Goal: Task Accomplishment & Management: Use online tool/utility

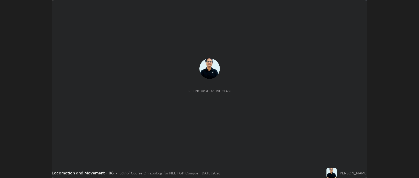
scroll to position [178, 419]
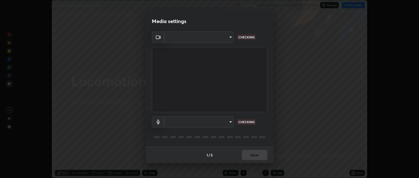
type input "bcb9d7dafccbd8d00e6ada9b6dd7e52ba20ca67bbbba0d0563dd421ab33f40a5"
type input "5405dafcf71917736ec6848d9ee5faefdd7df54c81d7dd0b46c1e93636415f02"
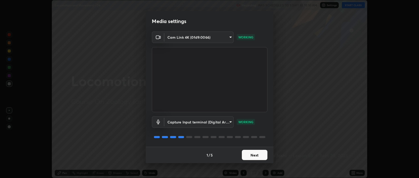
click at [258, 154] on button "Next" at bounding box center [255, 155] width 26 height 10
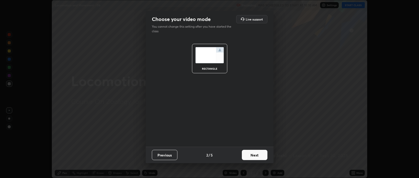
click at [256, 157] on button "Next" at bounding box center [255, 155] width 26 height 10
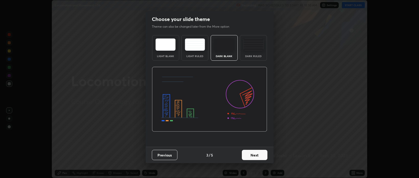
click at [257, 156] on button "Next" at bounding box center [255, 155] width 26 height 10
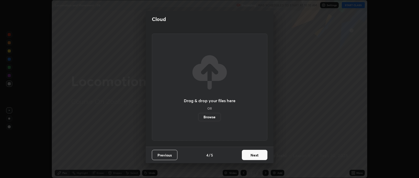
click at [258, 157] on button "Next" at bounding box center [255, 155] width 26 height 10
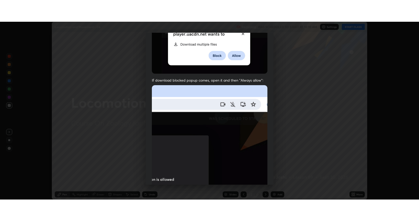
scroll to position [104, 0]
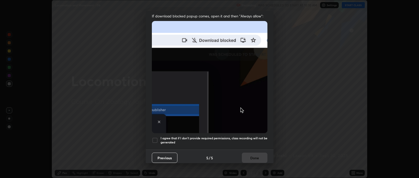
click at [158, 137] on div "I agree that if I don't provide required permissions, class recording will not …" at bounding box center [210, 140] width 116 height 6
click at [252, 152] on button "Done" at bounding box center [255, 157] width 26 height 10
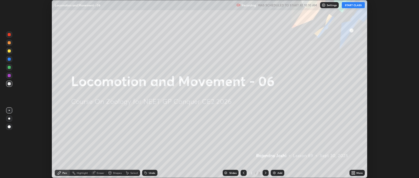
click at [354, 7] on button "START CLASS" at bounding box center [353, 5] width 23 height 6
click at [355, 172] on icon at bounding box center [354, 171] width 1 height 1
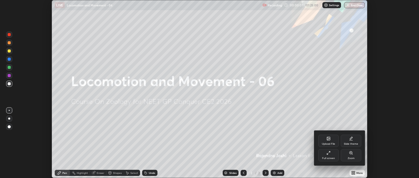
click at [329, 155] on div "Full screen" at bounding box center [329, 155] width 20 height 12
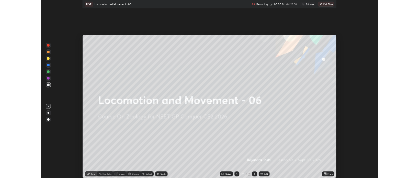
scroll to position [221, 419]
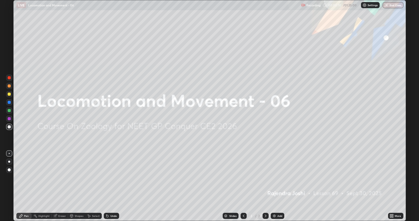
click at [391, 178] on icon at bounding box center [390, 214] width 1 height 1
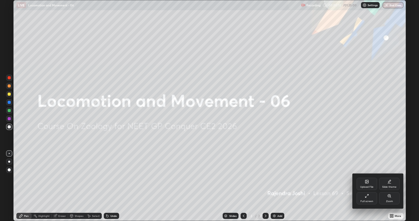
click at [369, 178] on icon at bounding box center [367, 182] width 4 height 4
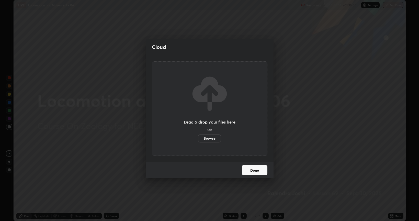
click at [215, 138] on label "Browse" at bounding box center [209, 138] width 23 height 8
click at [198, 138] on input "Browse" at bounding box center [198, 138] width 0 height 8
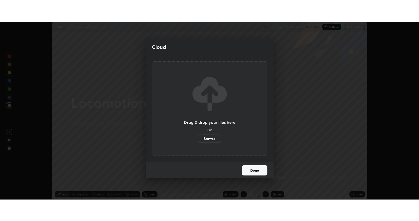
scroll to position [25405, 25164]
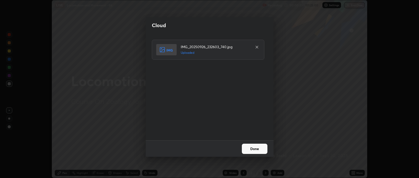
click at [250, 150] on button "Done" at bounding box center [255, 149] width 26 height 10
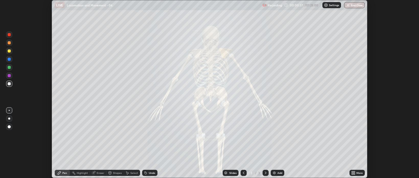
click at [353, 172] on icon at bounding box center [352, 171] width 1 height 1
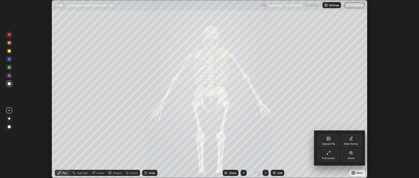
click at [326, 140] on div "Upload File" at bounding box center [329, 141] width 20 height 12
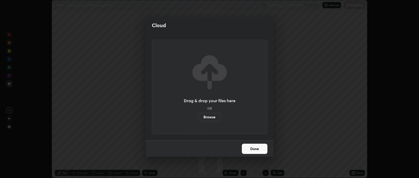
click at [214, 117] on label "Browse" at bounding box center [209, 117] width 23 height 8
click at [198, 117] on input "Browse" at bounding box center [198, 117] width 0 height 8
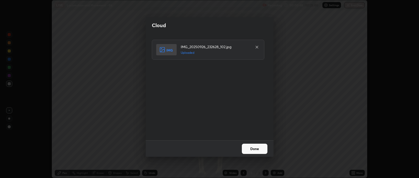
click at [250, 148] on button "Done" at bounding box center [255, 149] width 26 height 10
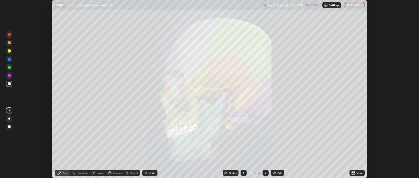
click at [353, 173] on icon at bounding box center [354, 173] width 4 height 4
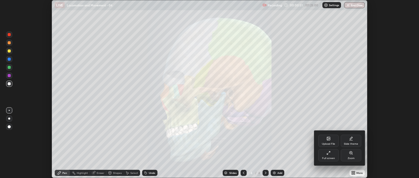
click at [324, 141] on div "Upload File" at bounding box center [329, 141] width 20 height 12
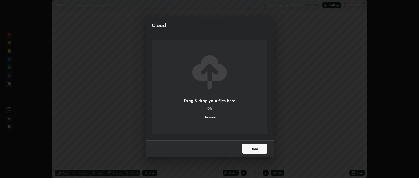
click at [209, 117] on label "Browse" at bounding box center [209, 117] width 23 height 8
click at [198, 117] on input "Browse" at bounding box center [198, 117] width 0 height 8
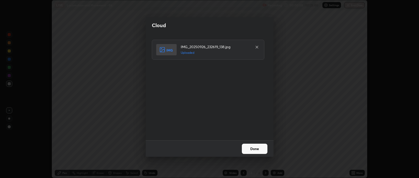
click at [257, 150] on button "Done" at bounding box center [255, 149] width 26 height 10
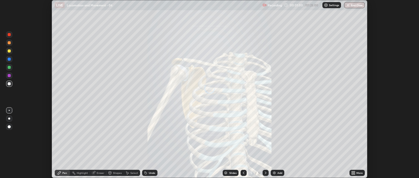
click at [354, 174] on icon at bounding box center [354, 173] width 1 height 1
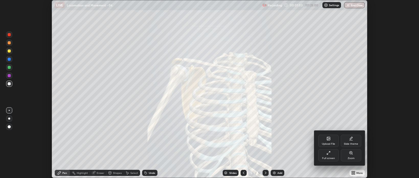
click at [325, 141] on div "Upload File" at bounding box center [329, 141] width 20 height 12
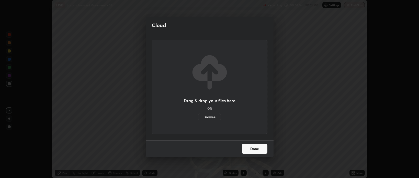
click at [213, 119] on label "Browse" at bounding box center [209, 117] width 23 height 8
click at [198, 119] on input "Browse" at bounding box center [198, 117] width 0 height 8
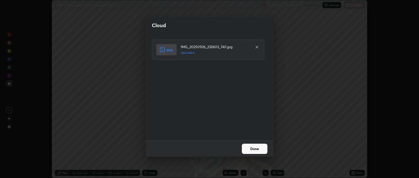
click at [258, 147] on button "Done" at bounding box center [255, 149] width 26 height 10
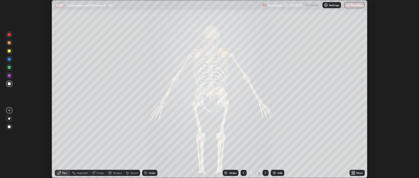
click at [353, 173] on icon at bounding box center [354, 173] width 4 height 4
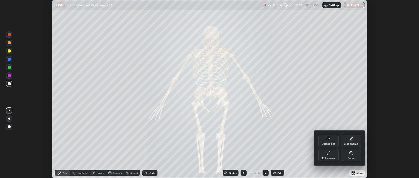
click at [327, 154] on icon at bounding box center [327, 153] width 1 height 1
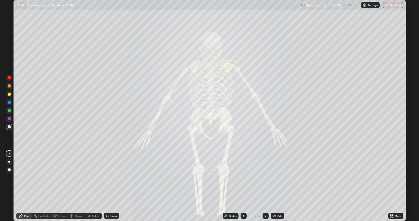
scroll to position [221, 419]
click at [229, 178] on div "Slides" at bounding box center [231, 216] width 16 height 6
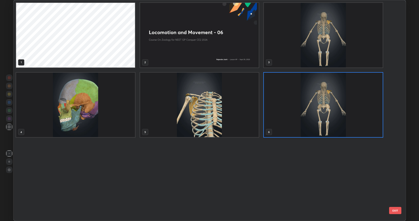
scroll to position [219, 390]
click at [196, 126] on img "grid" at bounding box center [199, 105] width 119 height 65
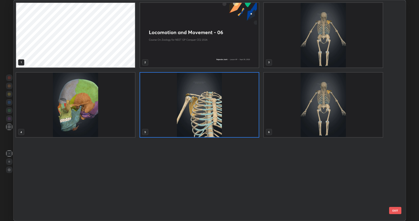
click at [195, 124] on img "grid" at bounding box center [199, 105] width 119 height 65
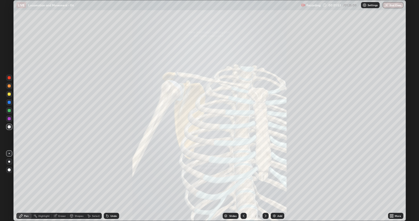
click at [276, 178] on img at bounding box center [274, 216] width 4 height 4
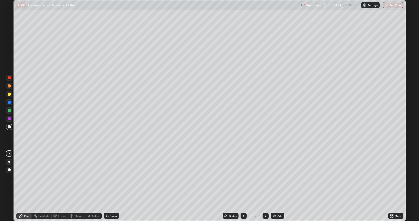
click at [12, 160] on div at bounding box center [9, 162] width 6 height 6
click at [10, 111] on div at bounding box center [9, 110] width 3 height 3
click at [11, 101] on div at bounding box center [9, 102] width 6 height 6
click at [8, 168] on div at bounding box center [9, 170] width 6 height 6
click at [9, 162] on div at bounding box center [9, 162] width 2 height 2
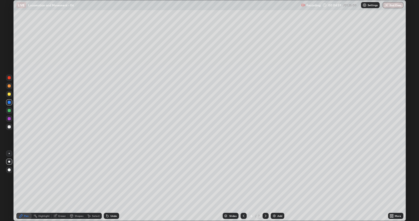
click at [9, 94] on div at bounding box center [9, 94] width 3 height 3
click at [9, 102] on div at bounding box center [9, 102] width 3 height 3
click at [9, 127] on div at bounding box center [9, 126] width 3 height 3
click at [12, 154] on div at bounding box center [9, 153] width 6 height 6
click at [10, 78] on div at bounding box center [9, 77] width 3 height 3
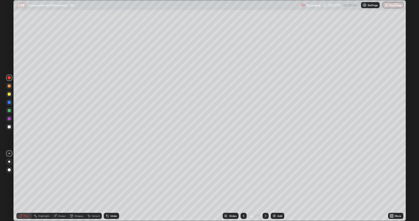
click at [8, 170] on div at bounding box center [9, 169] width 3 height 3
click at [9, 85] on div at bounding box center [9, 85] width 3 height 3
click at [9, 127] on div at bounding box center [9, 126] width 3 height 3
click at [271, 178] on div "Add" at bounding box center [278, 216] width 14 height 6
click at [9, 162] on div at bounding box center [9, 162] width 2 height 2
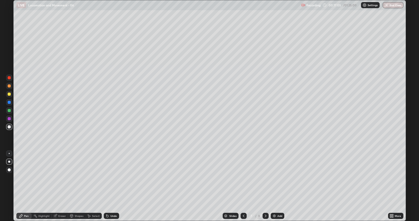
click at [9, 154] on div at bounding box center [9, 153] width 1 height 1
click at [6, 162] on div at bounding box center [9, 162] width 6 height 6
click at [9, 102] on div at bounding box center [9, 102] width 3 height 3
click at [8, 111] on div at bounding box center [9, 110] width 3 height 3
click at [12, 94] on div at bounding box center [9, 94] width 6 height 6
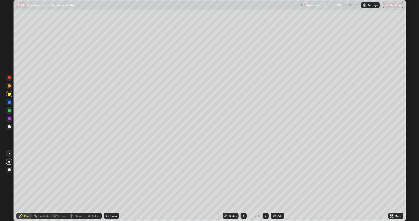
click at [113, 178] on div "Undo" at bounding box center [111, 216] width 15 height 6
click at [9, 153] on div at bounding box center [9, 153] width 1 height 1
click at [9, 127] on div at bounding box center [9, 126] width 3 height 3
click at [9, 109] on div at bounding box center [9, 110] width 3 height 3
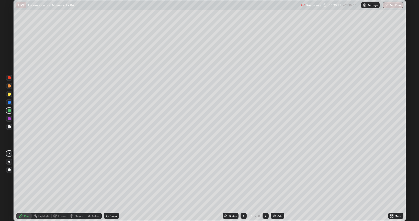
click at [9, 126] on div at bounding box center [9, 126] width 3 height 3
click at [125, 178] on div "Slides 7 / 8 Add" at bounding box center [253, 216] width 269 height 10
click at [135, 178] on div "Slides 7 / 8 Add" at bounding box center [253, 216] width 269 height 10
click at [113, 178] on div "Undo" at bounding box center [111, 216] width 15 height 6
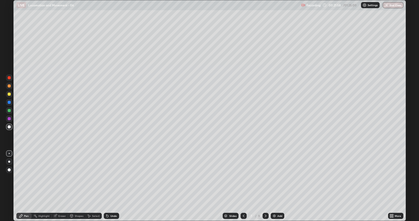
click at [113, 178] on div "Undo" at bounding box center [111, 216] width 15 height 6
click at [112, 178] on div "Undo" at bounding box center [111, 216] width 15 height 6
click at [113, 178] on div "Undo" at bounding box center [114, 216] width 6 height 3
click at [112, 178] on div "Undo" at bounding box center [114, 216] width 6 height 3
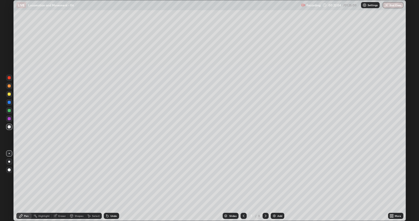
click at [182, 178] on div "Slides 7 / 8 Add" at bounding box center [253, 216] width 269 height 10
click at [10, 86] on div at bounding box center [9, 85] width 3 height 3
click at [8, 119] on div at bounding box center [9, 118] width 3 height 3
click at [9, 78] on div at bounding box center [9, 77] width 3 height 3
click at [61, 178] on div "Eraser" at bounding box center [62, 216] width 8 height 3
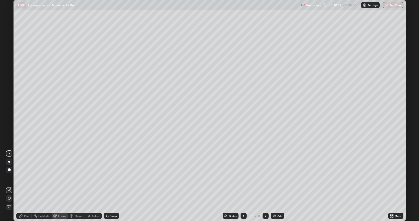
click at [12, 168] on div at bounding box center [9, 170] width 6 height 6
click at [23, 178] on icon at bounding box center [21, 216] width 4 height 4
click at [9, 127] on div at bounding box center [9, 126] width 3 height 3
click at [9, 77] on div at bounding box center [9, 77] width 3 height 3
click at [280, 178] on div "Add" at bounding box center [280, 216] width 5 height 3
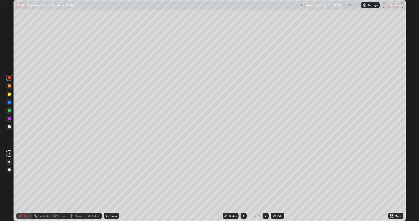
click at [243, 178] on icon at bounding box center [244, 216] width 4 height 4
click at [278, 178] on div "Add" at bounding box center [280, 216] width 5 height 3
click at [9, 127] on div at bounding box center [9, 126] width 3 height 3
click at [244, 178] on div at bounding box center [244, 216] width 6 height 10
click at [266, 178] on icon at bounding box center [266, 216] width 4 height 4
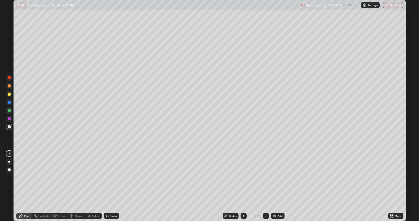
click at [60, 178] on div "Eraser" at bounding box center [62, 216] width 8 height 3
click at [28, 178] on div "Pen" at bounding box center [23, 216] width 15 height 6
click at [56, 178] on icon at bounding box center [55, 216] width 4 height 4
click at [25, 178] on div "Pen" at bounding box center [26, 216] width 5 height 3
click at [114, 178] on div "Undo" at bounding box center [111, 216] width 15 height 6
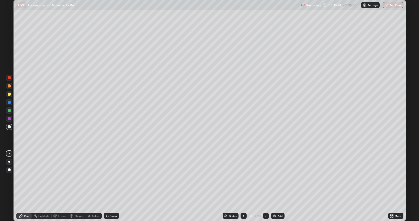
click at [115, 178] on div "Undo" at bounding box center [111, 216] width 15 height 6
click at [114, 178] on div "Undo" at bounding box center [114, 216] width 6 height 3
click at [62, 178] on div "Eraser" at bounding box center [62, 216] width 8 height 3
click at [25, 178] on div "Pen" at bounding box center [26, 216] width 5 height 3
click at [9, 170] on div at bounding box center [9, 169] width 3 height 3
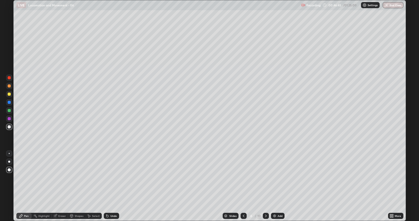
click at [9, 110] on div at bounding box center [9, 110] width 3 height 3
click at [9, 161] on div at bounding box center [9, 162] width 2 height 2
click at [10, 118] on div at bounding box center [9, 118] width 3 height 3
click at [10, 126] on div at bounding box center [9, 126] width 3 height 3
click at [9, 111] on div at bounding box center [9, 110] width 3 height 3
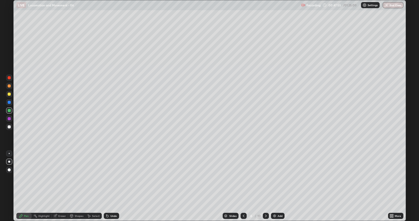
click at [9, 154] on div at bounding box center [9, 153] width 1 height 1
click at [9, 127] on div at bounding box center [9, 126] width 3 height 3
click at [10, 102] on div at bounding box center [9, 102] width 3 height 3
click at [8, 110] on div at bounding box center [9, 110] width 3 height 3
click at [349, 178] on div "Slides 8 / 10 Add" at bounding box center [253, 216] width 269 height 10
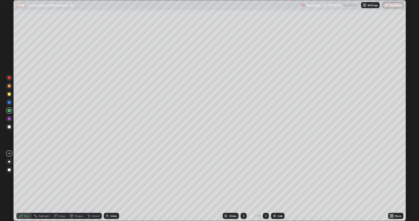
click at [372, 178] on div "Slides 8 / 10 Add" at bounding box center [253, 216] width 269 height 10
click at [230, 178] on div "Slides" at bounding box center [232, 216] width 7 height 3
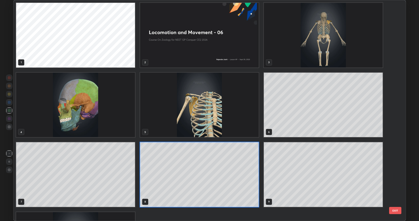
click at [246, 128] on img "grid" at bounding box center [199, 105] width 119 height 65
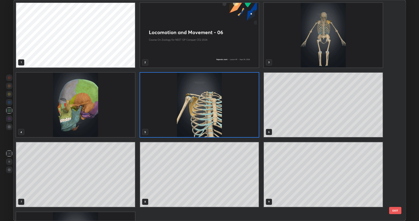
click at [244, 128] on img "grid" at bounding box center [199, 105] width 119 height 65
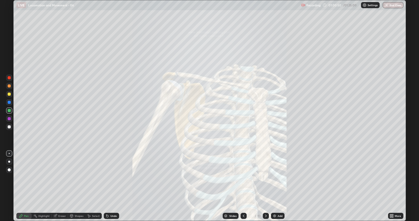
click at [231, 178] on div "Slides" at bounding box center [232, 216] width 7 height 3
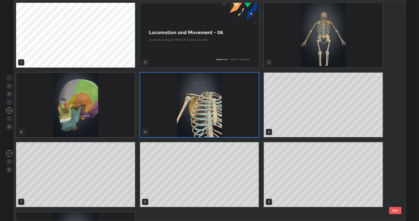
click at [350, 53] on img "grid" at bounding box center [323, 35] width 119 height 65
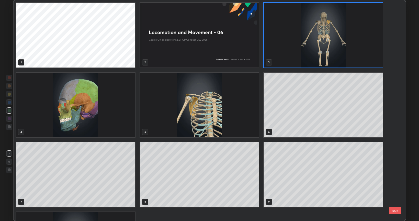
click at [350, 56] on img "grid" at bounding box center [323, 35] width 119 height 65
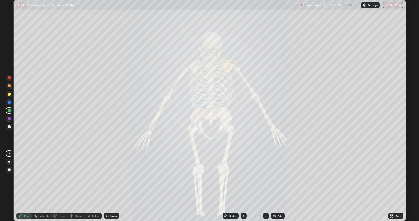
click at [393, 178] on icon at bounding box center [392, 216] width 1 height 1
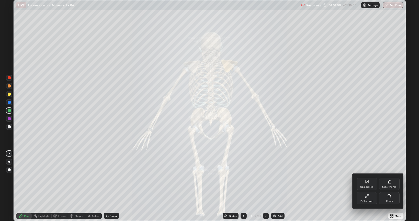
click at [391, 178] on div "Zoom" at bounding box center [389, 198] width 20 height 12
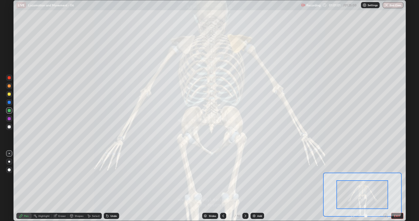
click at [386, 178] on icon at bounding box center [385, 215] width 5 height 5
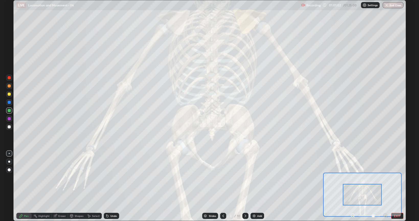
click at [385, 178] on icon at bounding box center [385, 215] width 1 height 0
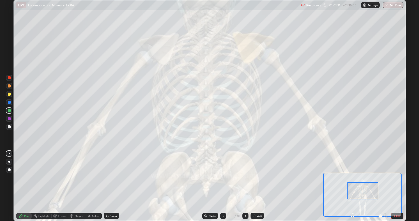
click at [353, 178] on icon at bounding box center [352, 215] width 1 height 0
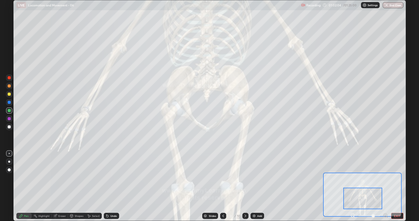
click at [255, 178] on img at bounding box center [254, 216] width 4 height 4
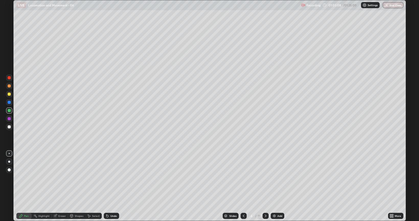
click at [10, 126] on div at bounding box center [9, 126] width 3 height 3
click at [9, 102] on div at bounding box center [9, 102] width 3 height 3
click at [8, 128] on div at bounding box center [9, 126] width 3 height 3
click at [11, 95] on div at bounding box center [9, 94] width 6 height 6
click at [8, 85] on div at bounding box center [9, 85] width 3 height 3
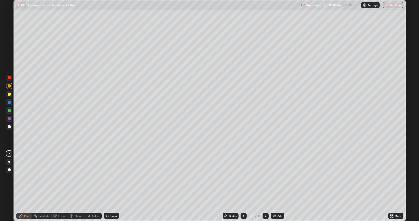
click at [10, 109] on div at bounding box center [9, 110] width 3 height 3
click at [10, 126] on div at bounding box center [9, 126] width 3 height 3
click at [9, 127] on div at bounding box center [9, 126] width 3 height 3
click at [277, 178] on div "Add" at bounding box center [278, 216] width 14 height 6
click at [113, 178] on div "Undo" at bounding box center [111, 216] width 15 height 6
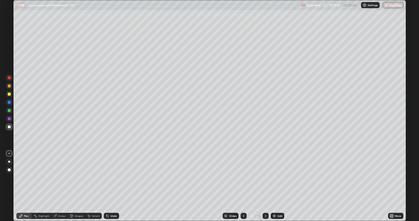
click at [111, 178] on div "Undo" at bounding box center [111, 216] width 15 height 6
click at [112, 178] on div "Undo" at bounding box center [111, 216] width 15 height 6
click at [113, 178] on div "Undo" at bounding box center [111, 216] width 15 height 6
click at [112, 178] on div "Undo" at bounding box center [111, 216] width 15 height 6
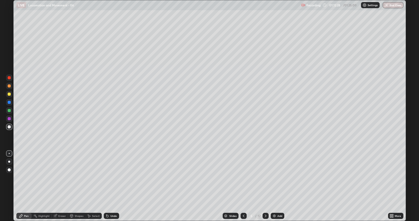
click at [112, 178] on div "Undo" at bounding box center [114, 216] width 6 height 3
click at [113, 178] on div "Undo" at bounding box center [114, 216] width 6 height 3
click at [114, 178] on div "Undo" at bounding box center [114, 216] width 6 height 3
click at [113, 178] on div "Undo" at bounding box center [114, 216] width 6 height 3
click at [114, 178] on div "Undo" at bounding box center [114, 216] width 6 height 3
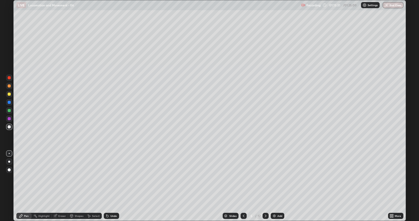
click at [111, 178] on div "Undo" at bounding box center [111, 216] width 15 height 6
click at [113, 178] on div "Undo" at bounding box center [114, 216] width 6 height 3
click at [114, 178] on div "Undo" at bounding box center [111, 216] width 15 height 6
click at [113, 178] on div "Undo" at bounding box center [111, 216] width 15 height 6
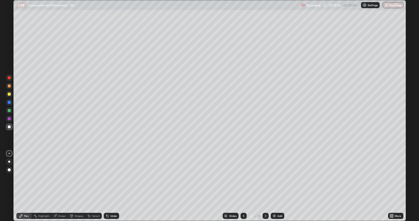
click at [113, 178] on div "Undo" at bounding box center [114, 216] width 6 height 3
click at [115, 178] on div "Undo" at bounding box center [114, 216] width 6 height 3
click at [116, 178] on div "Undo" at bounding box center [111, 216] width 15 height 6
click at [8, 111] on div at bounding box center [9, 110] width 3 height 3
click at [10, 126] on div at bounding box center [9, 126] width 3 height 3
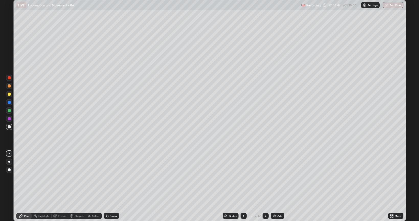
click at [9, 161] on div at bounding box center [9, 162] width 2 height 2
click at [114, 178] on div "Undo" at bounding box center [111, 216] width 15 height 6
click at [10, 153] on div at bounding box center [9, 153] width 6 height 6
click at [10, 103] on div at bounding box center [9, 102] width 3 height 3
click at [8, 110] on div at bounding box center [9, 110] width 3 height 3
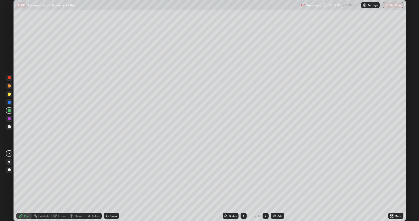
click at [8, 125] on div at bounding box center [9, 127] width 6 height 6
click at [10, 117] on div at bounding box center [9, 118] width 3 height 3
click at [11, 127] on div at bounding box center [9, 127] width 6 height 6
click at [12, 170] on div at bounding box center [9, 170] width 6 height 6
click at [9, 102] on div at bounding box center [9, 102] width 3 height 3
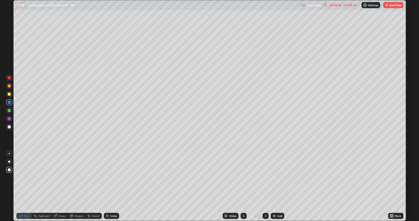
click at [10, 119] on div at bounding box center [9, 118] width 3 height 3
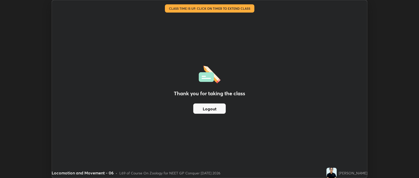
scroll to position [25405, 25164]
